Goal: Information Seeking & Learning: Find specific fact

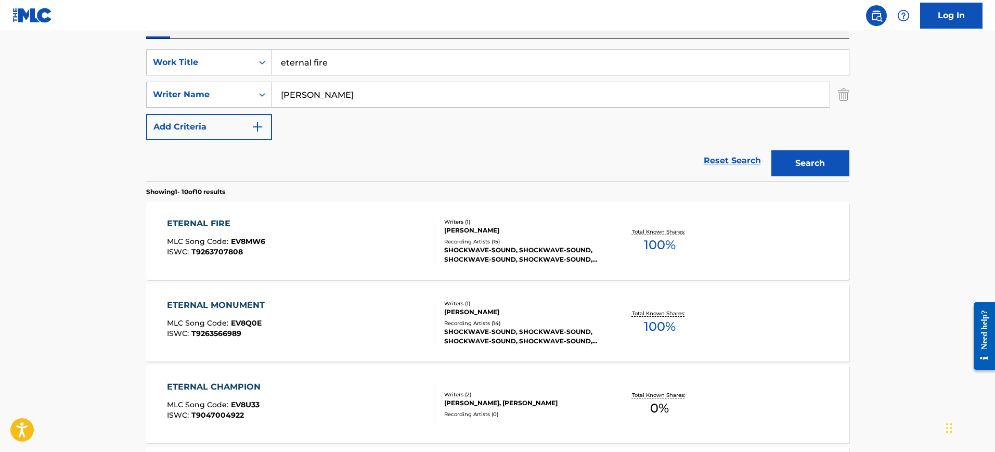
scroll to position [163, 0]
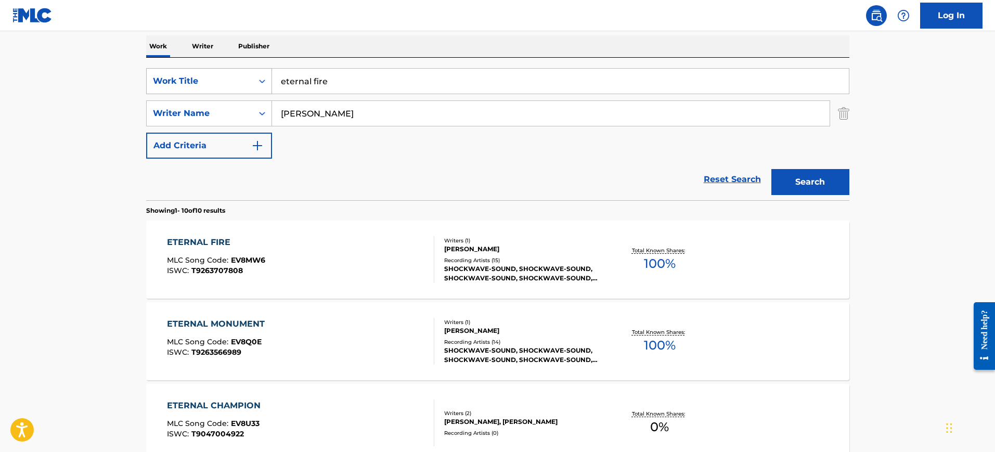
drag, startPoint x: 325, startPoint y: 86, endPoint x: 225, endPoint y: 86, distance: 99.4
click at [210, 82] on div "SearchWithCriteria0fb91b45-a7d9-4a92-ac98-49435a0790e6 Work Title eternal fire" at bounding box center [497, 81] width 703 height 26
paste input "DAWN Dario Marianelli"
type input "DAWN Dario Marianelli"
drag, startPoint x: 328, startPoint y: 115, endPoint x: 287, endPoint y: 106, distance: 41.5
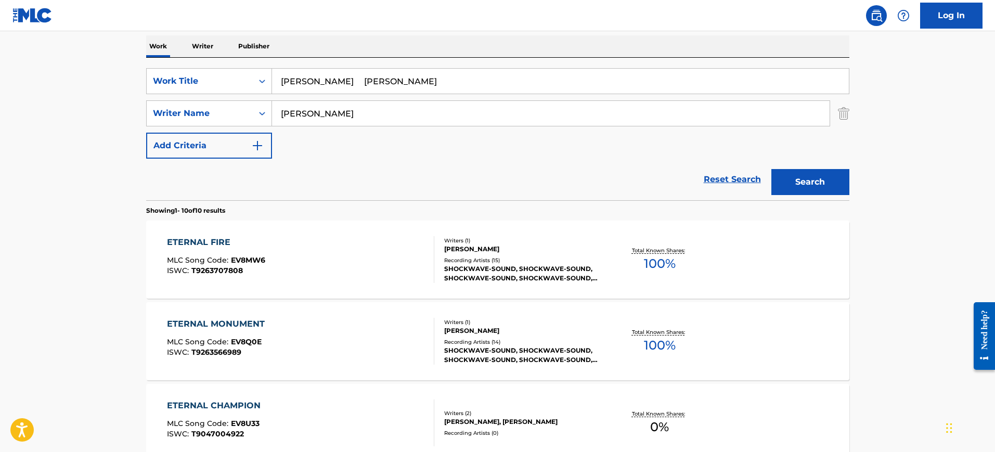
click at [236, 112] on div "SearchWithCriteria70f8032c-119d-4db3-9030-1bff63b5dff1 Writer Name LANGER" at bounding box center [497, 113] width 703 height 26
paste input "DAWN Dario Marianelli"
type input "DAWN Dario Marianelli"
drag, startPoint x: 312, startPoint y: 84, endPoint x: 493, endPoint y: 84, distance: 181.1
click at [493, 84] on input "DAWN Dario Marianelli" at bounding box center [560, 81] width 577 height 25
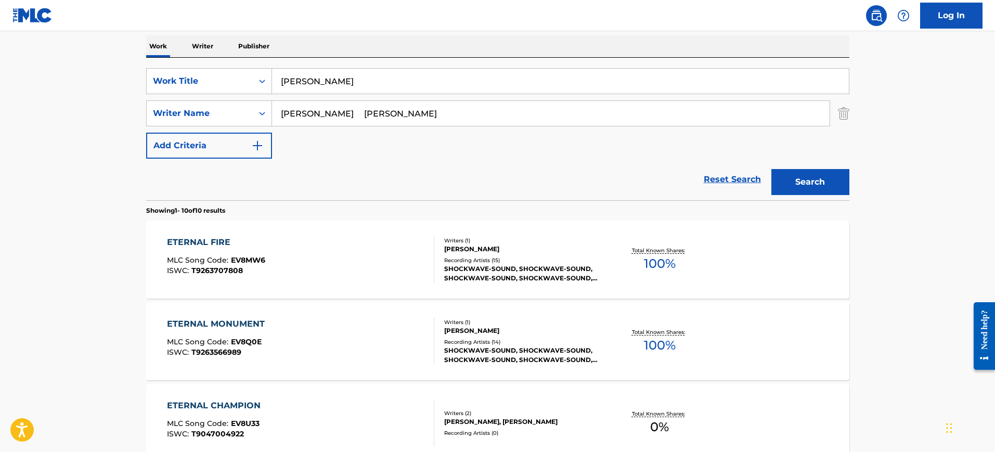
type input "DAWN"
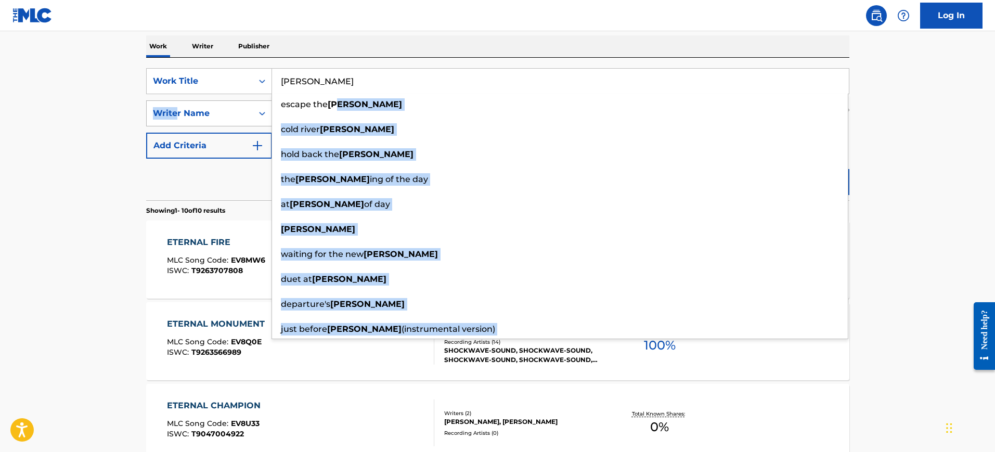
click at [176, 114] on div "SearchWithCriteria0fb91b45-a7d9-4a92-ac98-49435a0790e6 Work Title DAWN escape t…" at bounding box center [497, 113] width 703 height 91
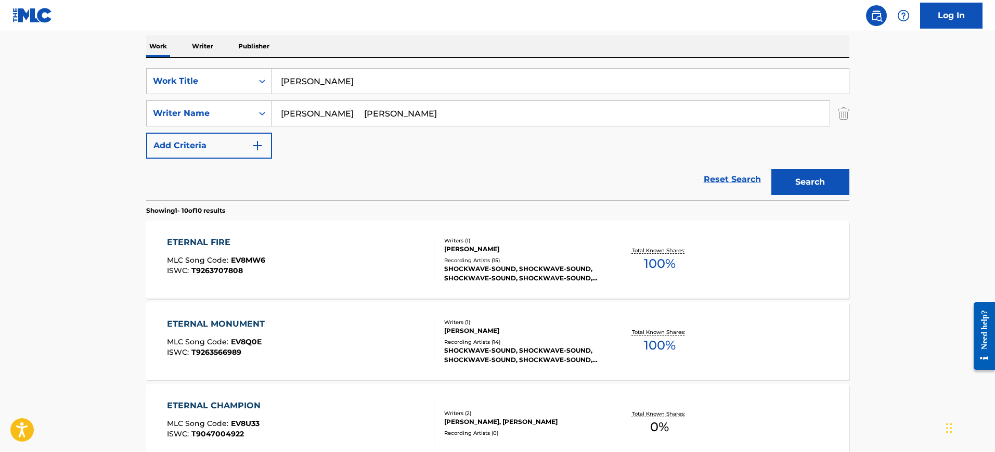
click at [364, 53] on div "Work Writer Publisher" at bounding box center [497, 46] width 703 height 22
drag, startPoint x: 344, startPoint y: 111, endPoint x: 187, endPoint y: 116, distance: 156.7
click at [187, 116] on div "SearchWithCriteria70f8032c-119d-4db3-9030-1bff63b5dff1 Writer Name DAWN Dario M…" at bounding box center [497, 113] width 703 height 26
type input "Marianelli"
click at [772, 169] on button "Search" at bounding box center [811, 182] width 78 height 26
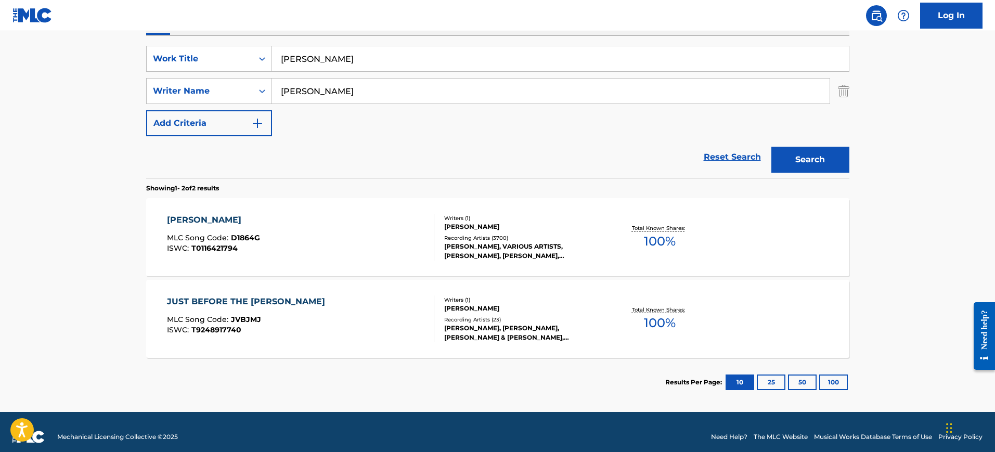
scroll to position [196, 0]
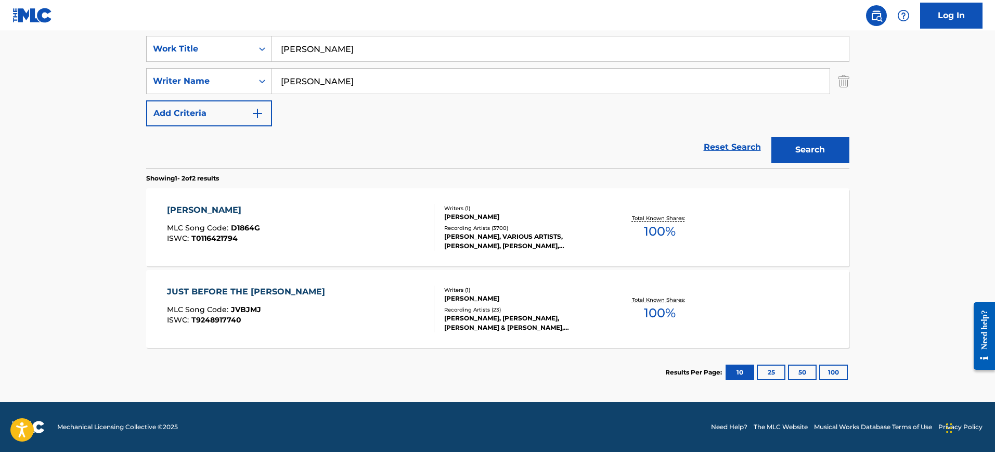
click at [402, 240] on div "DAWN MLC Song Code : D1864G ISWC : T0116421794" at bounding box center [300, 227] width 267 height 47
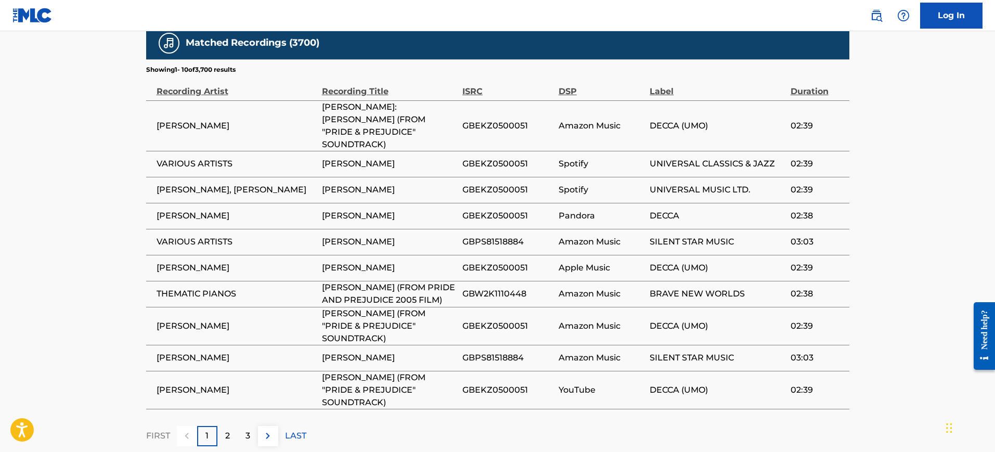
scroll to position [696, 0]
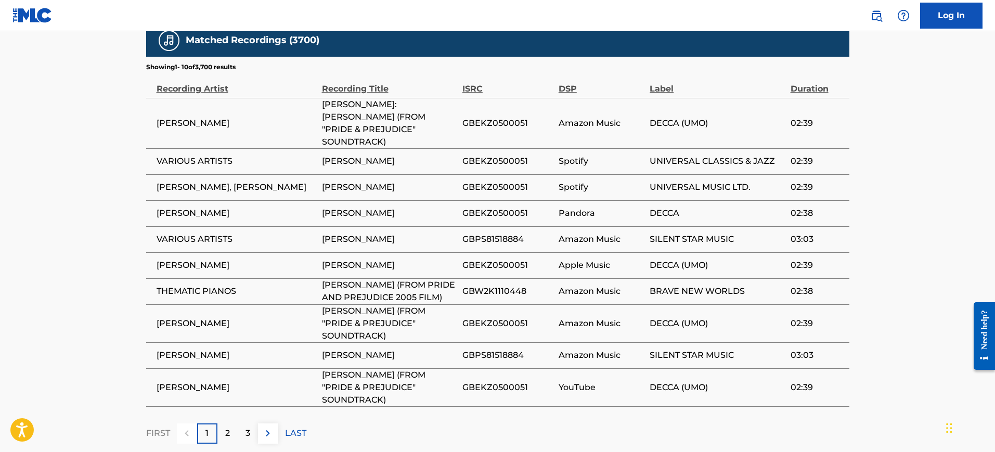
click at [225, 424] on div "2" at bounding box center [227, 434] width 20 height 20
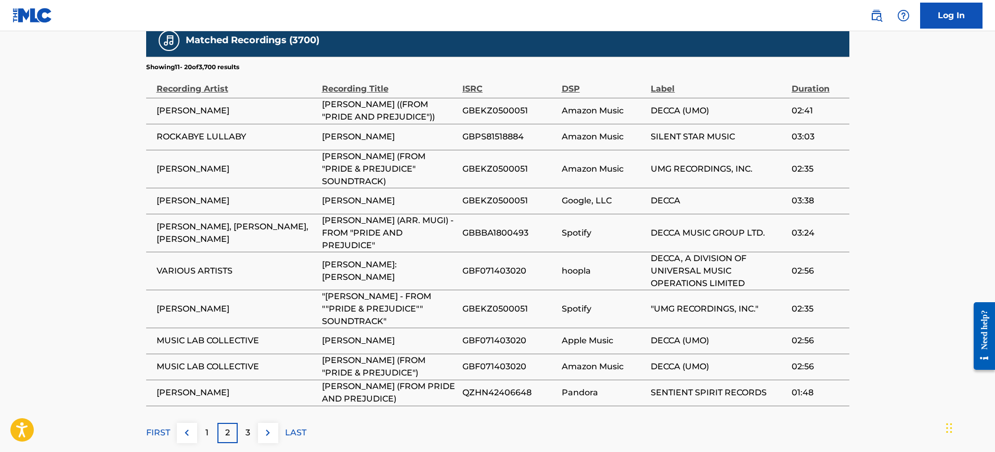
click at [253, 423] on div "3" at bounding box center [248, 433] width 20 height 20
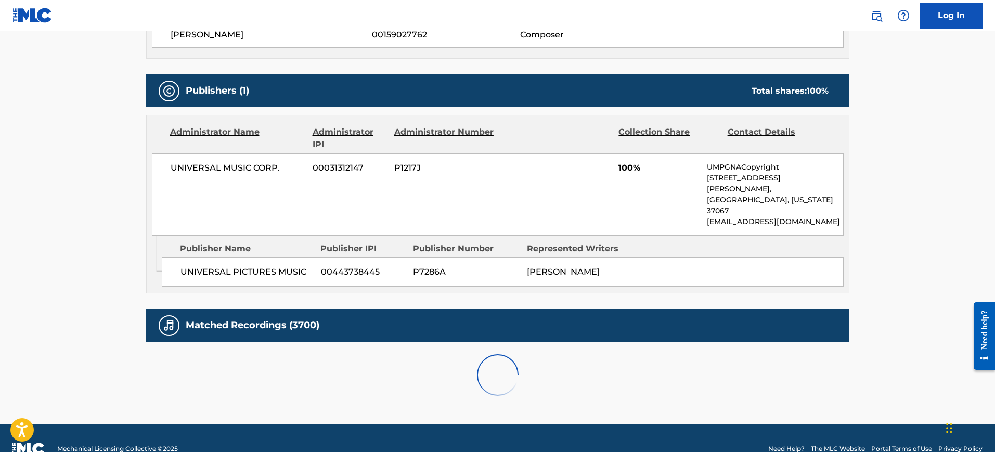
scroll to position [684, 0]
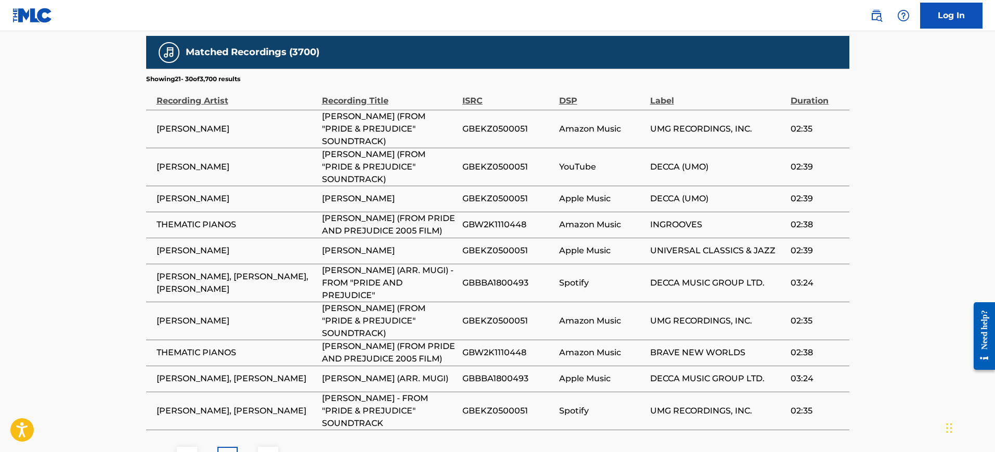
click at [253, 447] on div "4" at bounding box center [248, 457] width 20 height 20
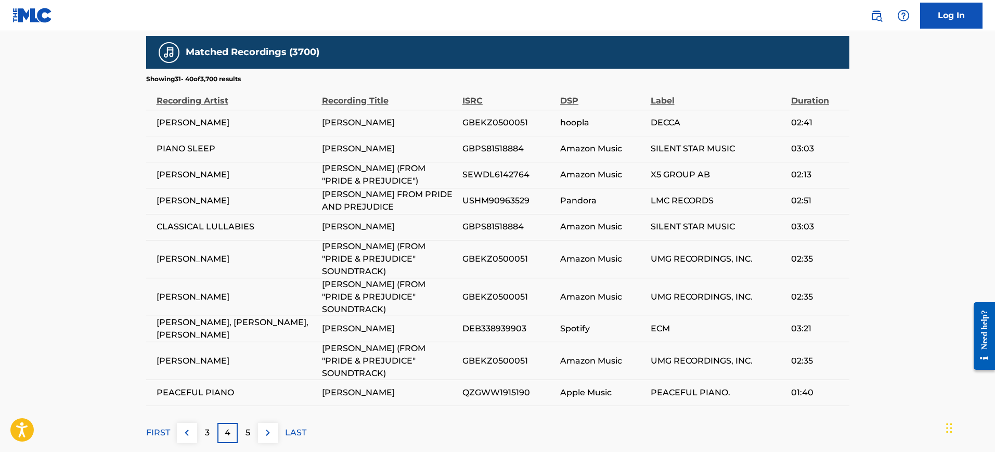
click at [241, 423] on div "5" at bounding box center [248, 433] width 20 height 20
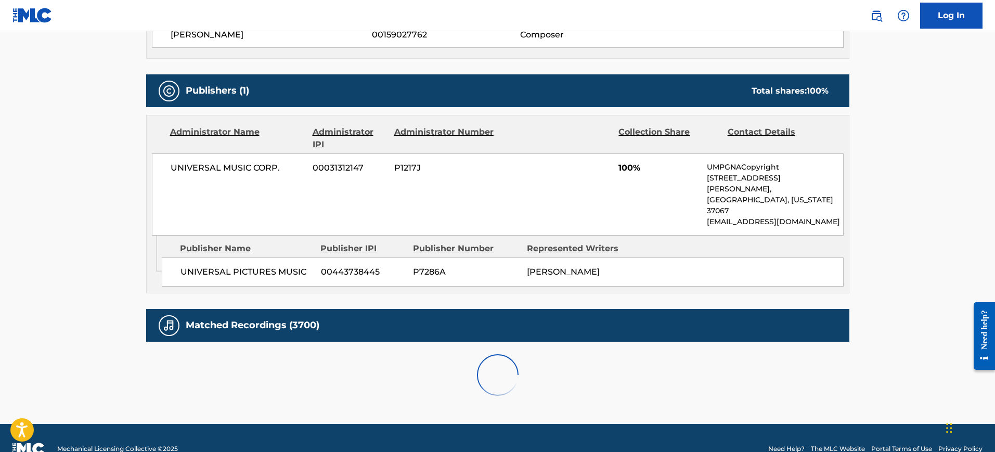
scroll to position [696, 0]
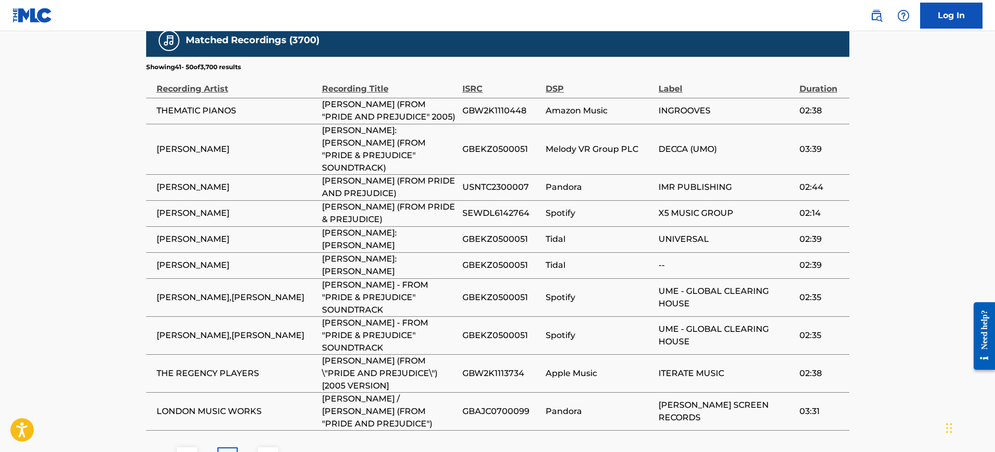
click at [244, 447] on div "6" at bounding box center [248, 457] width 20 height 20
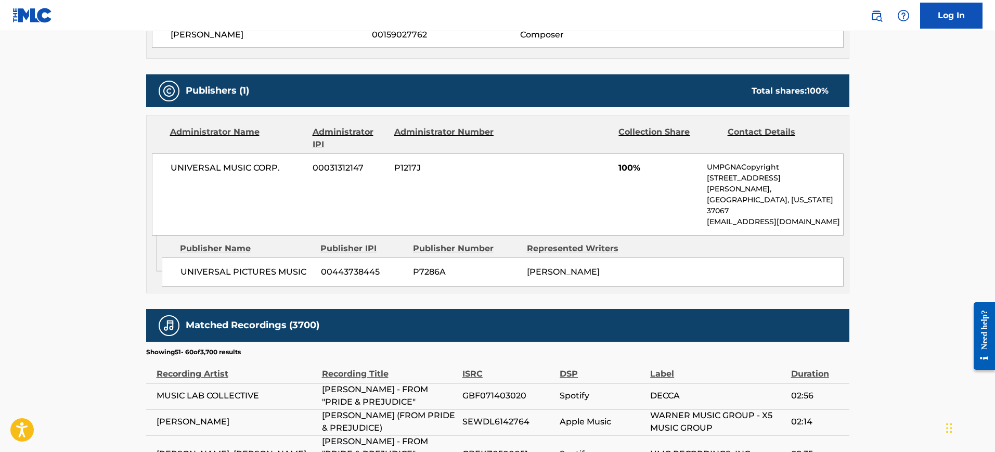
scroll to position [684, 0]
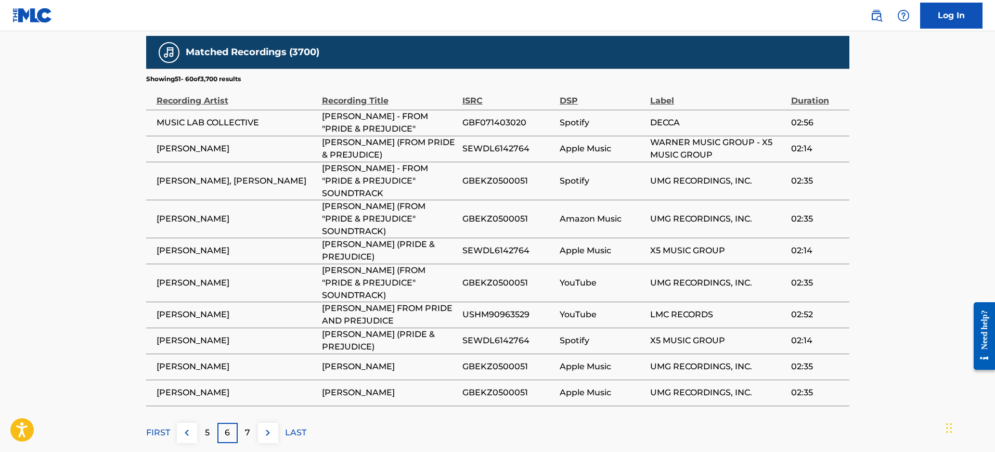
click at [244, 423] on div "7" at bounding box center [248, 433] width 20 height 20
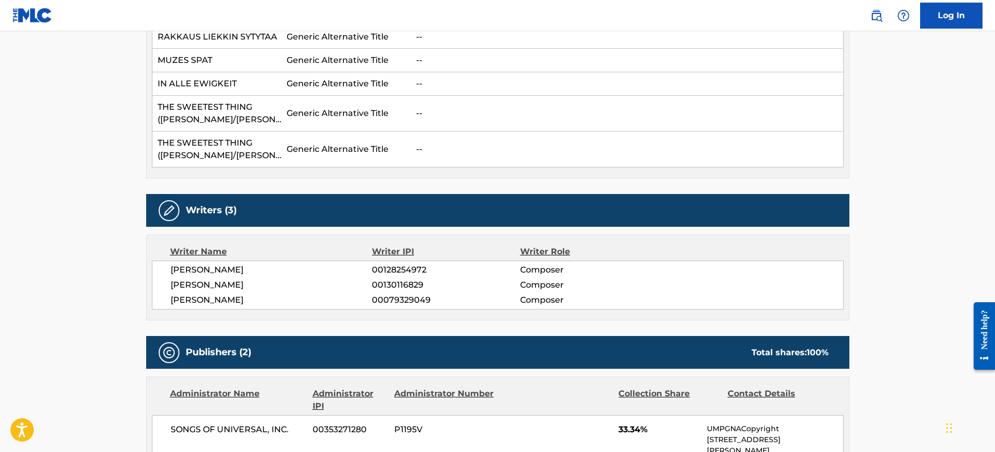
scroll to position [715, 0]
